Goal: Task Accomplishment & Management: Use online tool/utility

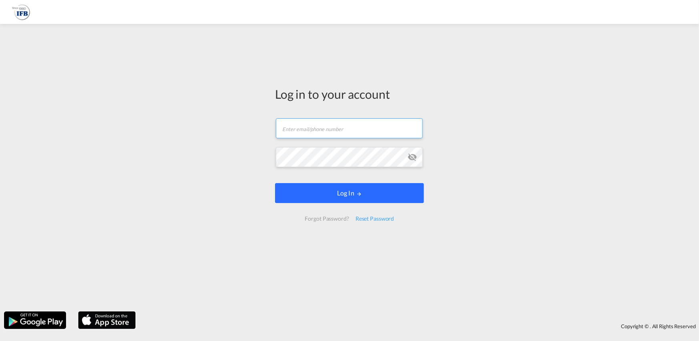
type input "[PERSON_NAME][EMAIL_ADDRESS][PERSON_NAME][DOMAIN_NAME]"
click at [332, 197] on button "Log In" at bounding box center [349, 193] width 149 height 20
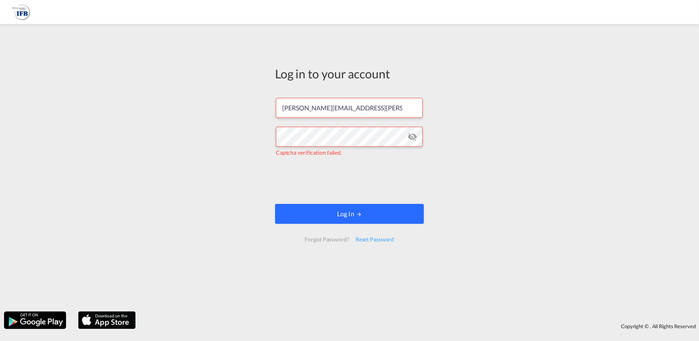
click at [339, 209] on button "Log In" at bounding box center [349, 214] width 149 height 20
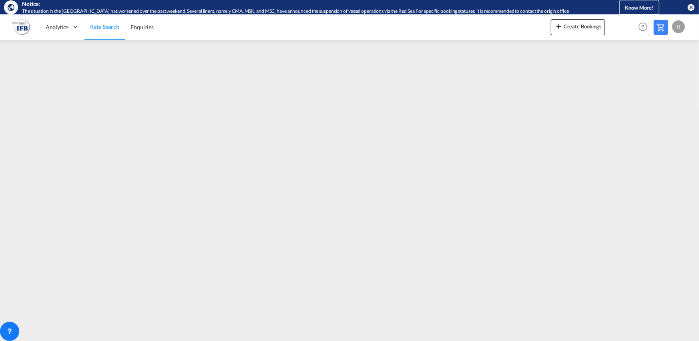
click at [690, 7] on md-icon "icon-close-circle" at bounding box center [691, 7] width 8 height 8
